Goal: Task Accomplishment & Management: Use online tool/utility

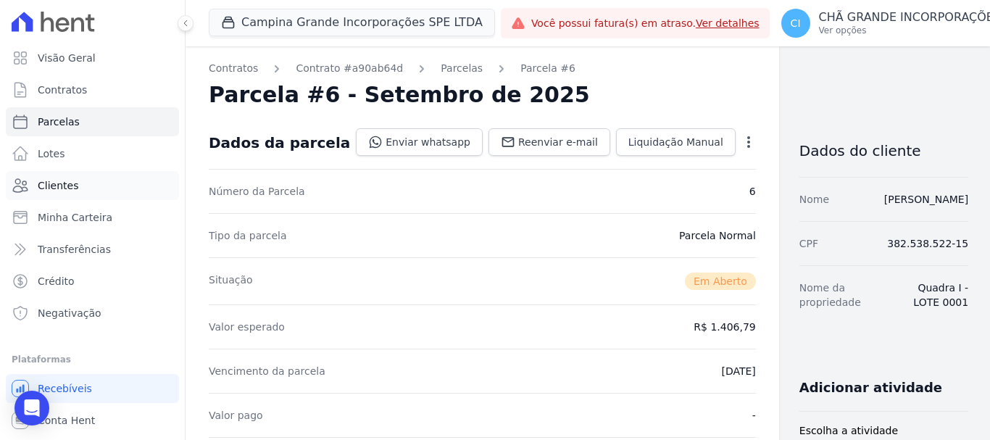
scroll to position [435, 0]
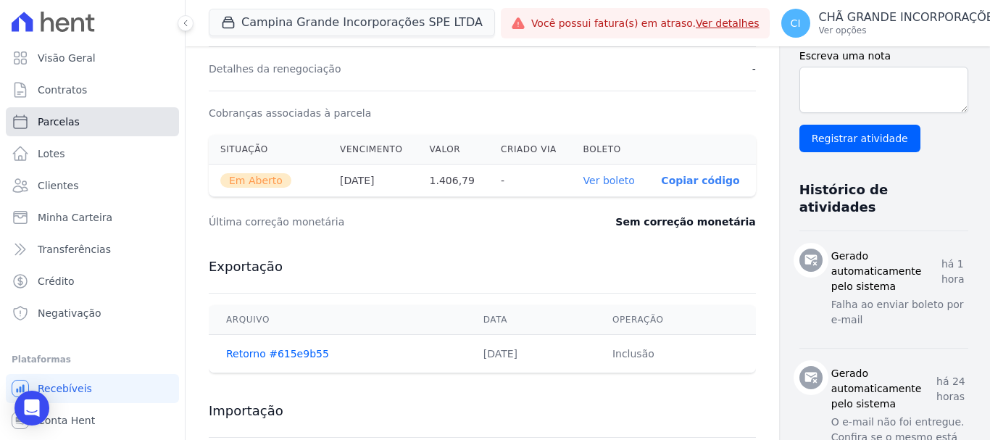
click at [47, 124] on span "Parcelas" at bounding box center [59, 121] width 42 height 14
select select
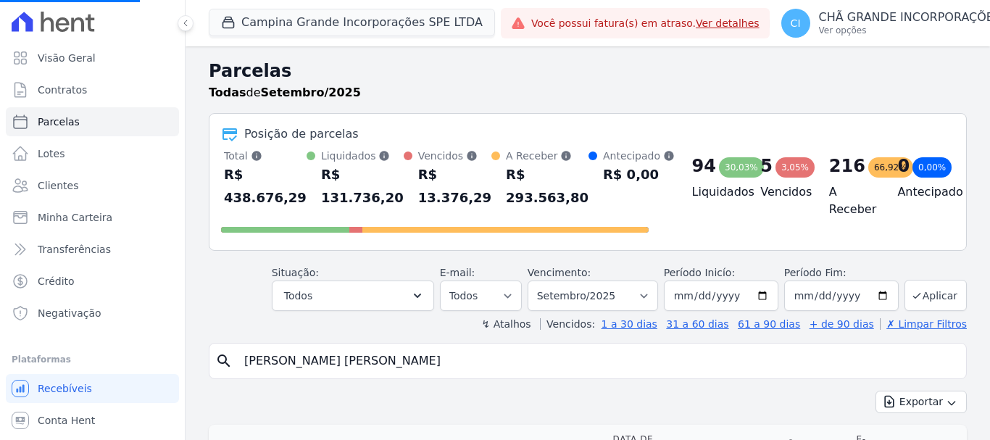
select select
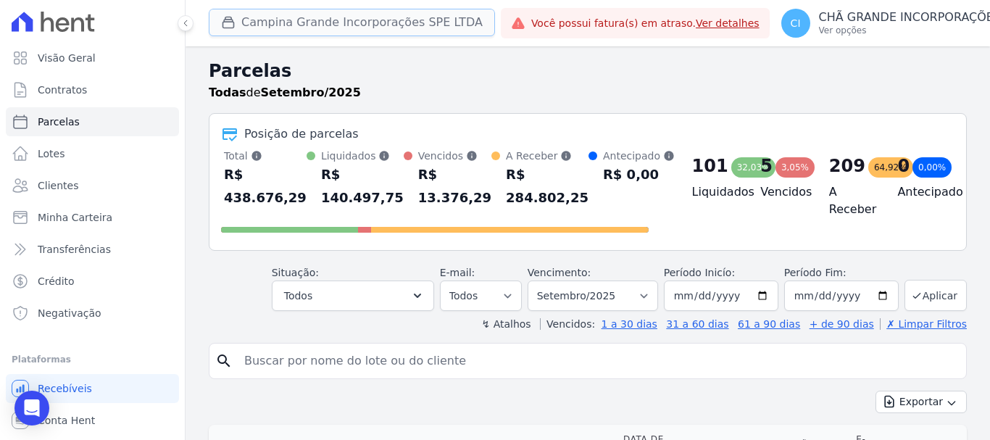
click at [356, 28] on button "Campina Grande Incorporações SPE LTDA" at bounding box center [352, 23] width 286 height 28
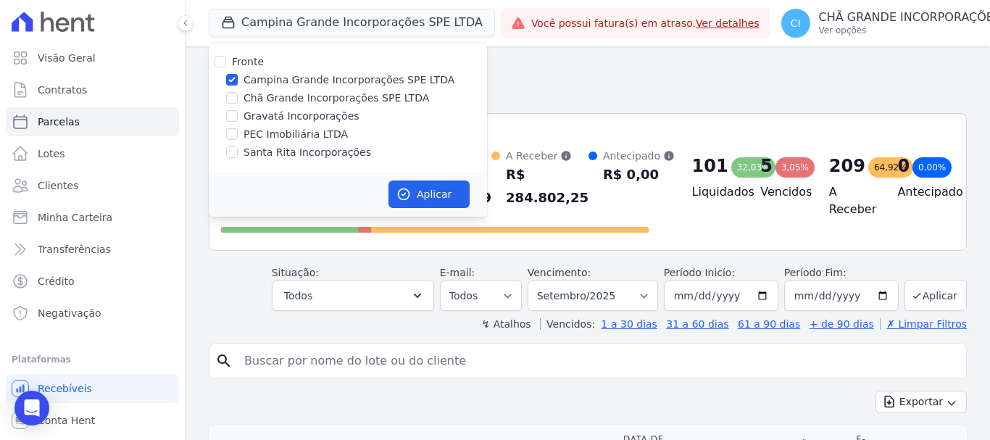
click at [229, 72] on div at bounding box center [232, 79] width 12 height 14
click at [230, 78] on input "Campina Grande Incorporações SPE LTDA" at bounding box center [232, 80] width 12 height 12
checkbox input "false"
click at [233, 96] on input "Chã Grande Incorporações SPE LTDA" at bounding box center [232, 98] width 12 height 12
checkbox input "true"
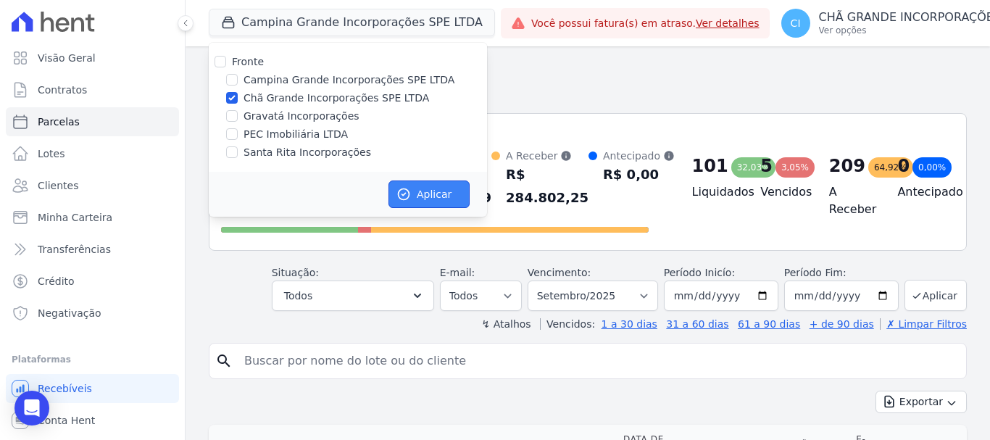
click at [452, 196] on button "Aplicar" at bounding box center [428, 194] width 81 height 28
select select
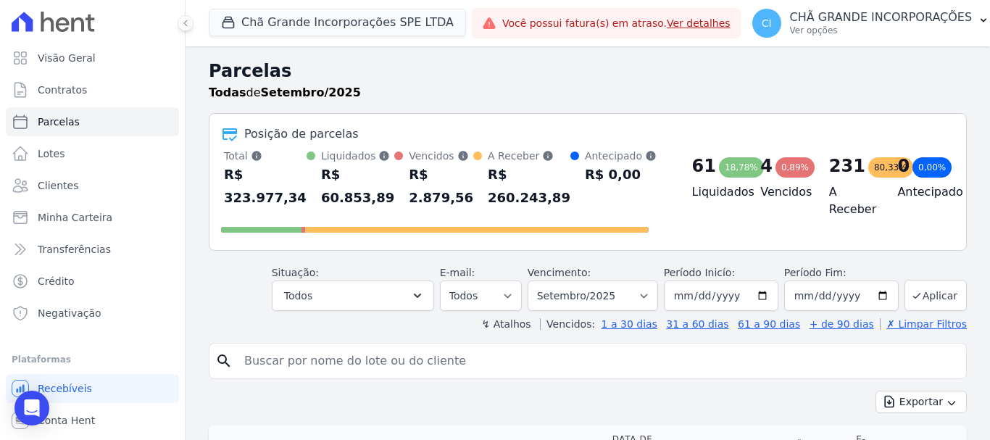
click at [414, 365] on input "search" at bounding box center [597, 360] width 725 height 29
type input "[PERSON_NAME]"
select select
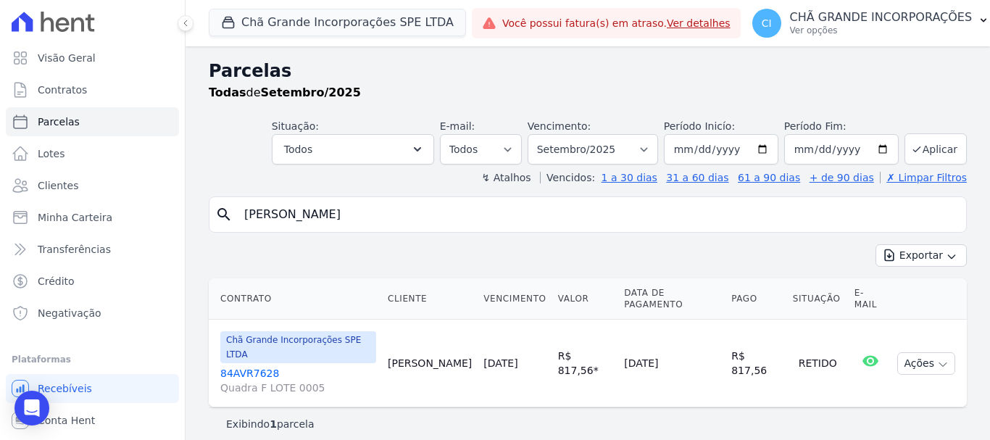
drag, startPoint x: 355, startPoint y: 217, endPoint x: 243, endPoint y: 273, distance: 125.7
click at [159, 214] on div "Visão Geral Contratos [GEOGRAPHIC_DATA] Lotes Clientes Minha Carteira Transferê…" at bounding box center [495, 220] width 990 height 440
click at [617, 210] on input "search" at bounding box center [597, 214] width 725 height 29
click at [409, 219] on input "search" at bounding box center [597, 214] width 725 height 29
type input "taciana antonia"
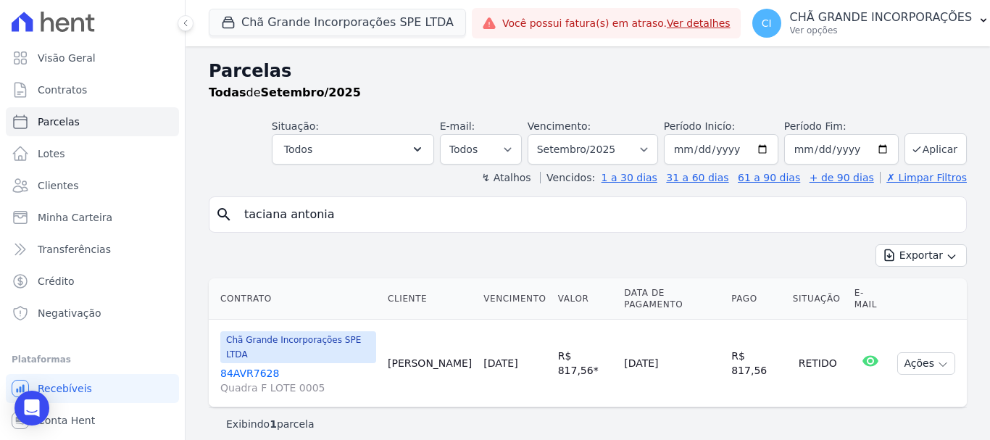
select select
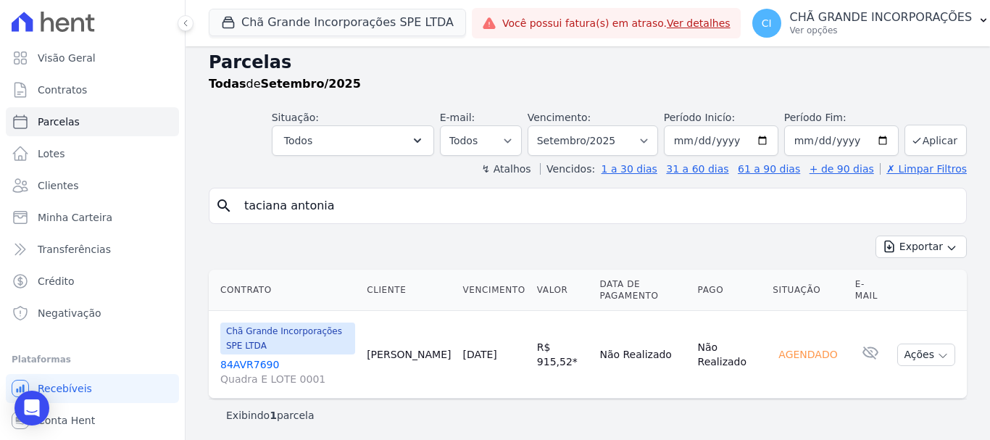
scroll to position [12, 0]
